Goal: Task Accomplishment & Management: Use online tool/utility

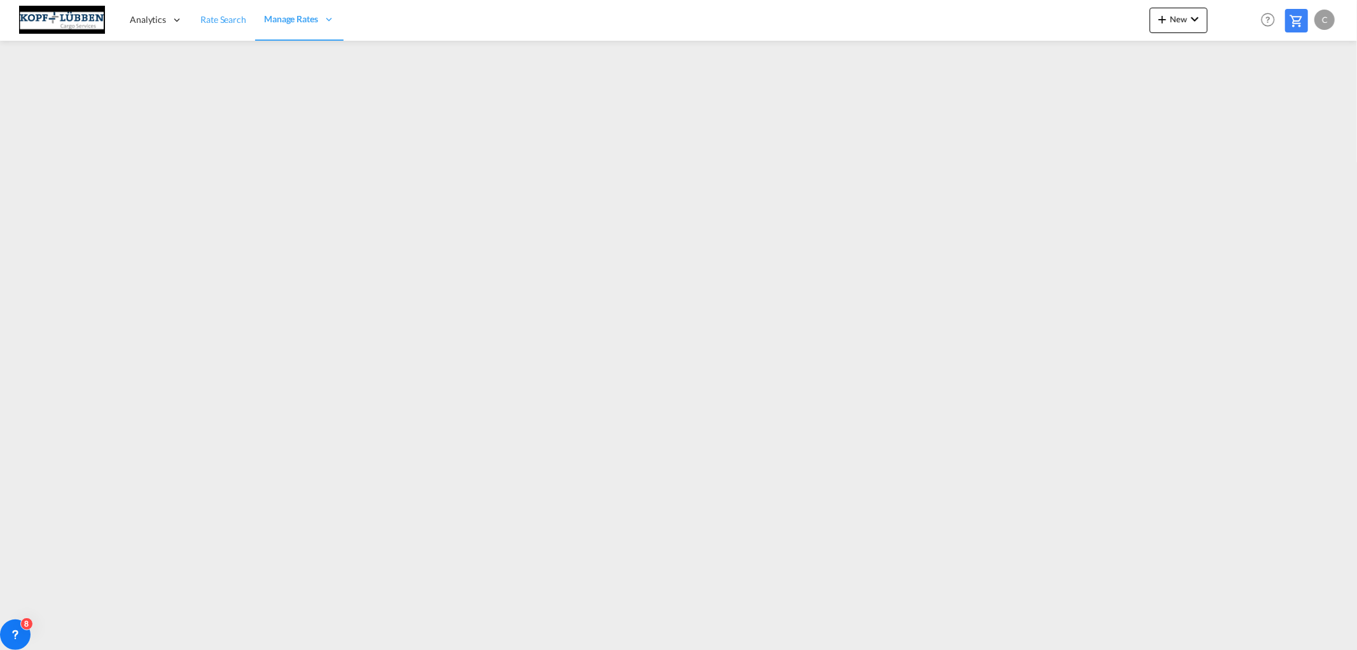
click at [224, 19] on span "Rate Search" at bounding box center [223, 19] width 46 height 11
